Goal: Information Seeking & Learning: Learn about a topic

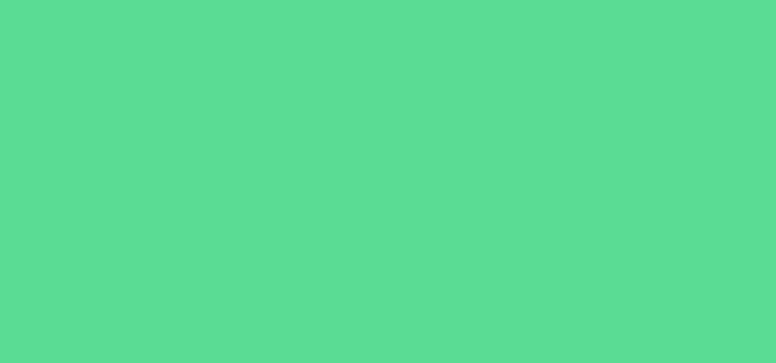
scroll to position [411, 0]
click at [361, 156] on div at bounding box center [388, 181] width 776 height 363
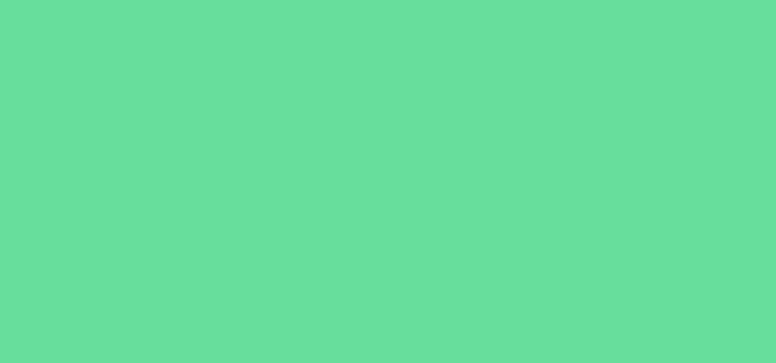
scroll to position [411, 0]
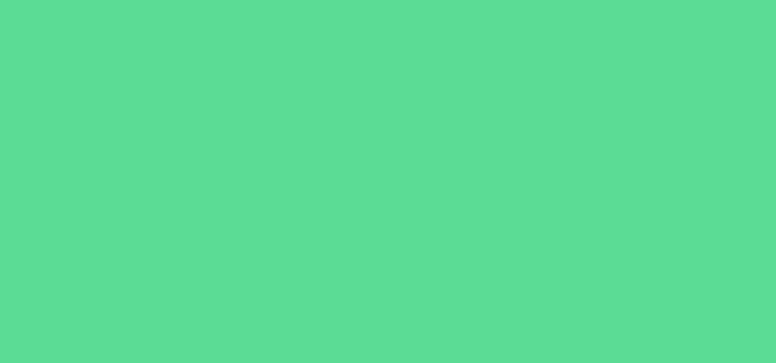
click at [247, 161] on div at bounding box center [388, 181] width 776 height 363
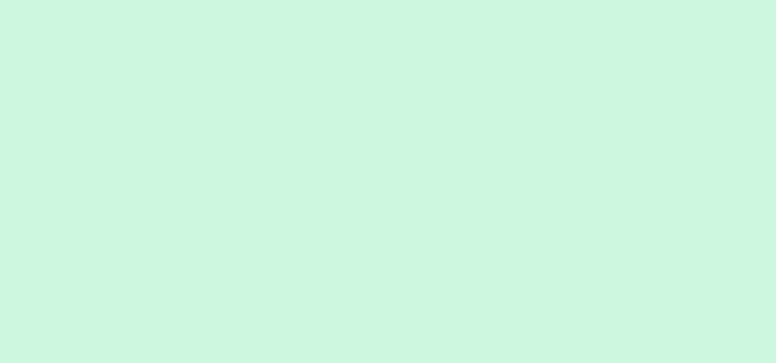
scroll to position [411, 0]
